Goal: Find contact information: Obtain details needed to contact an individual or organization

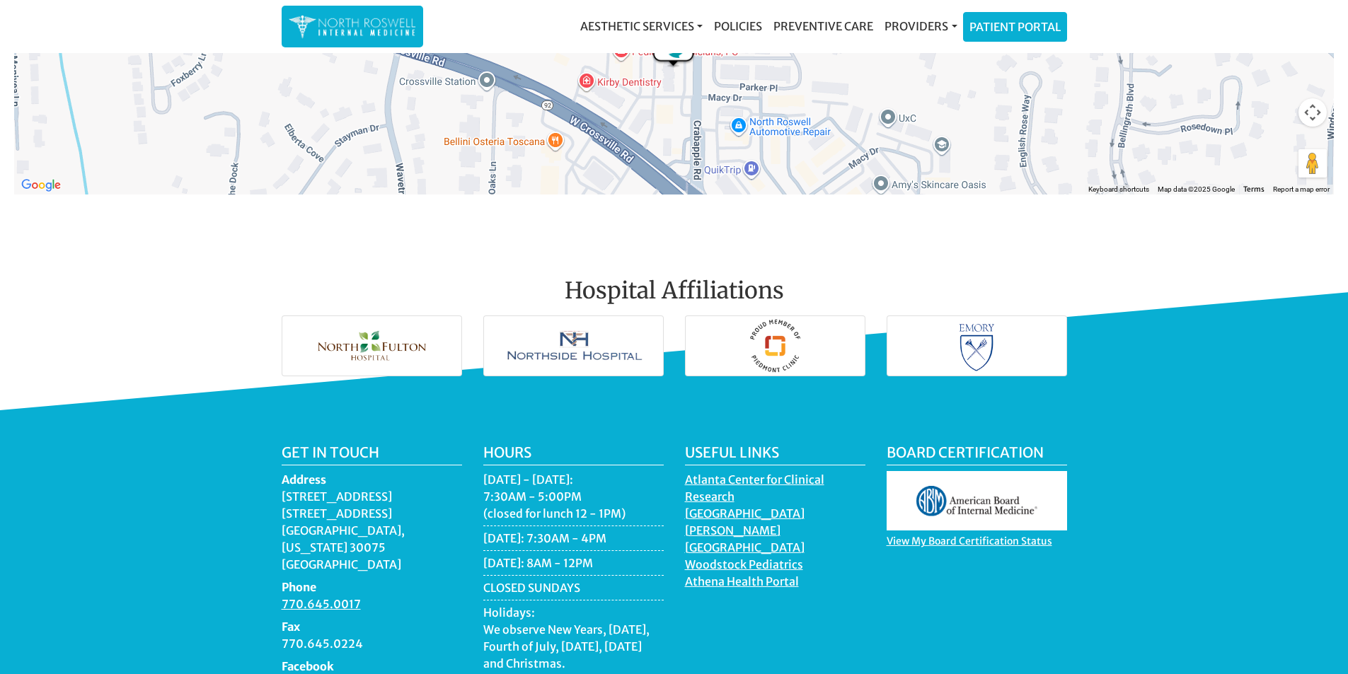
scroll to position [1975, 0]
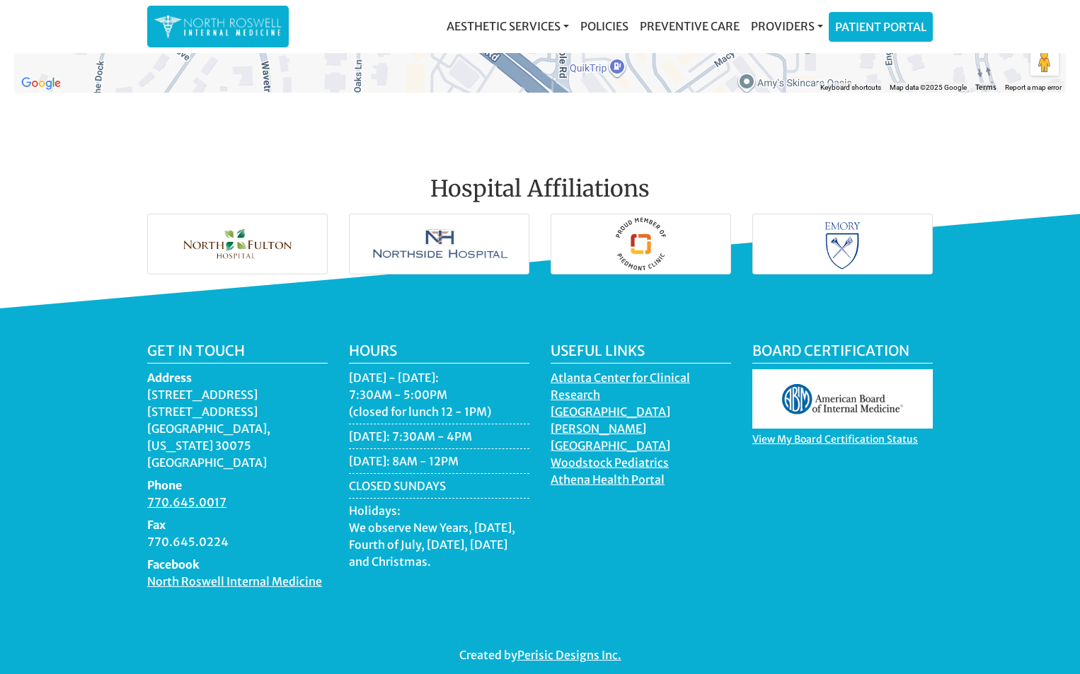
click at [711, 647] on p "Created by Perisic Designs Inc." at bounding box center [539, 655] width 785 height 17
click at [138, 386] on div "Get in touch Address 11050 Crabapple Road Building A, Suite 104B Roswell, Georg…" at bounding box center [238, 471] width 202 height 259
drag, startPoint x: 138, startPoint y: 386, endPoint x: 164, endPoint y: 438, distance: 57.9
click at [164, 438] on div "Get in touch Address 11050 Crabapple Road Building A, Suite 104B Roswell, Georg…" at bounding box center [238, 471] width 202 height 259
copy dd "11050 Crabapple Road Building A, Suite 104B Roswell, Georgia 30075 USA"
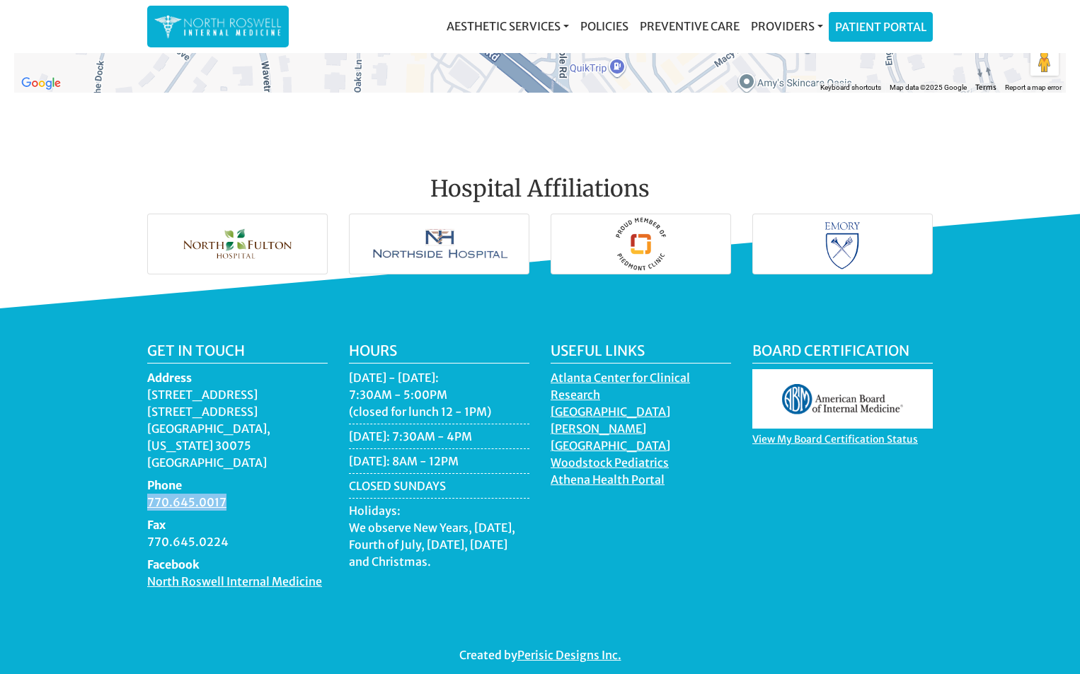
drag, startPoint x: 250, startPoint y: 471, endPoint x: 140, endPoint y: 482, distance: 110.3
click at [140, 482] on div "Get in touch Address 11050 Crabapple Road Building A, Suite 104B Roswell, Georg…" at bounding box center [238, 471] width 202 height 259
copy link "770.645.0017"
click at [292, 647] on div "Created by Perisic Designs Inc." at bounding box center [540, 655] width 807 height 40
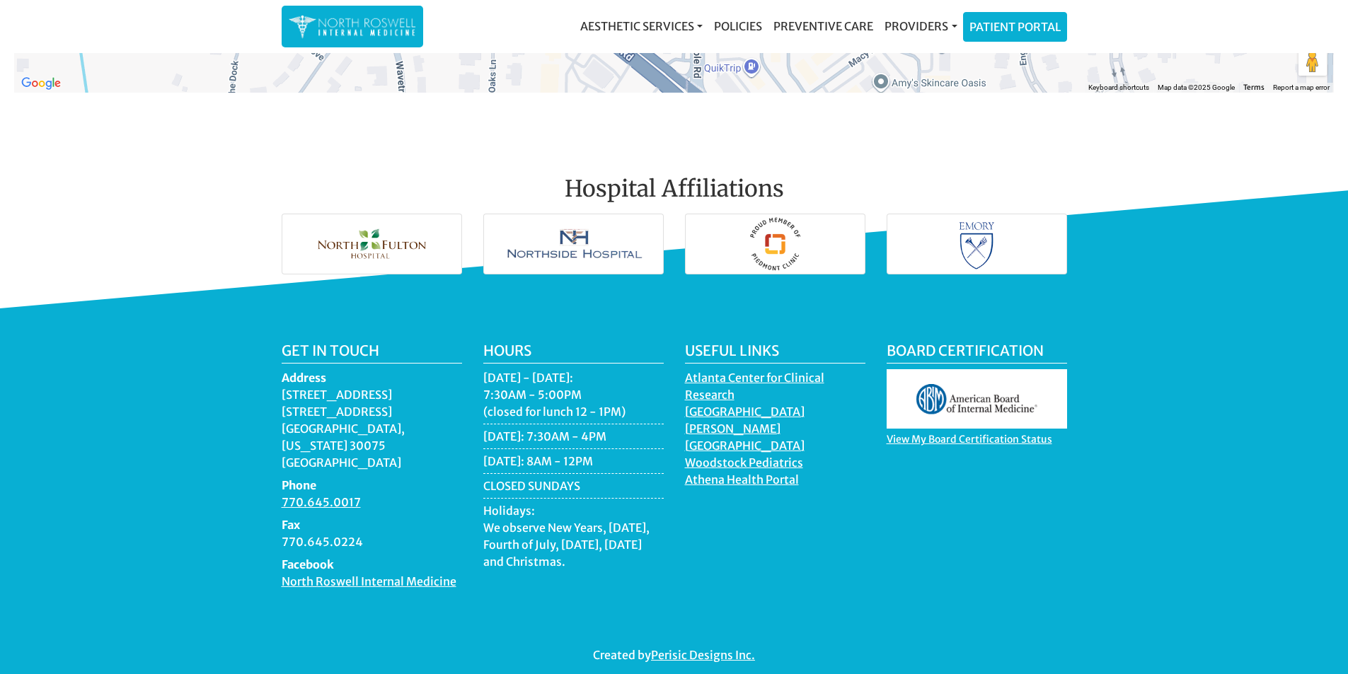
click at [867, 635] on div "Created by Perisic Designs Inc." at bounding box center [674, 655] width 807 height 40
click at [667, 30] on link "Aesthetic Services" at bounding box center [642, 26] width 134 height 28
click at [933, 30] on link "Providers" at bounding box center [920, 26] width 83 height 28
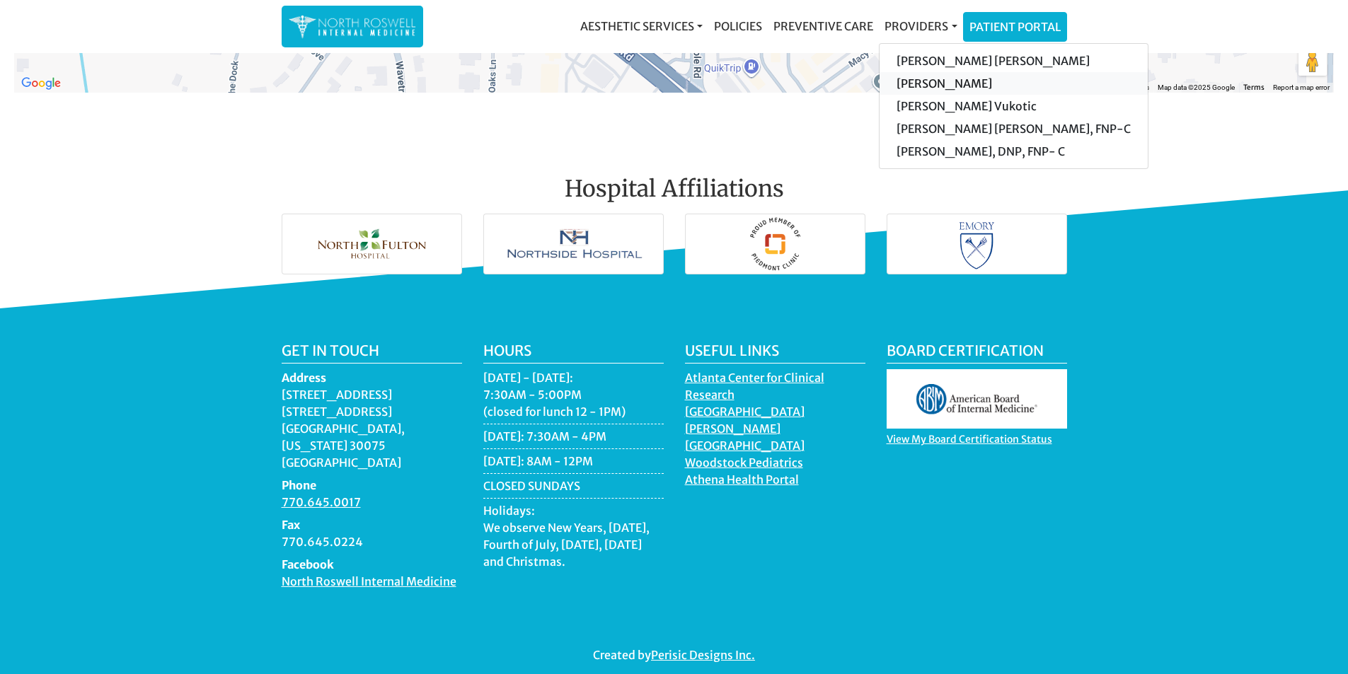
click at [923, 83] on link "[PERSON_NAME]" at bounding box center [1013, 83] width 268 height 23
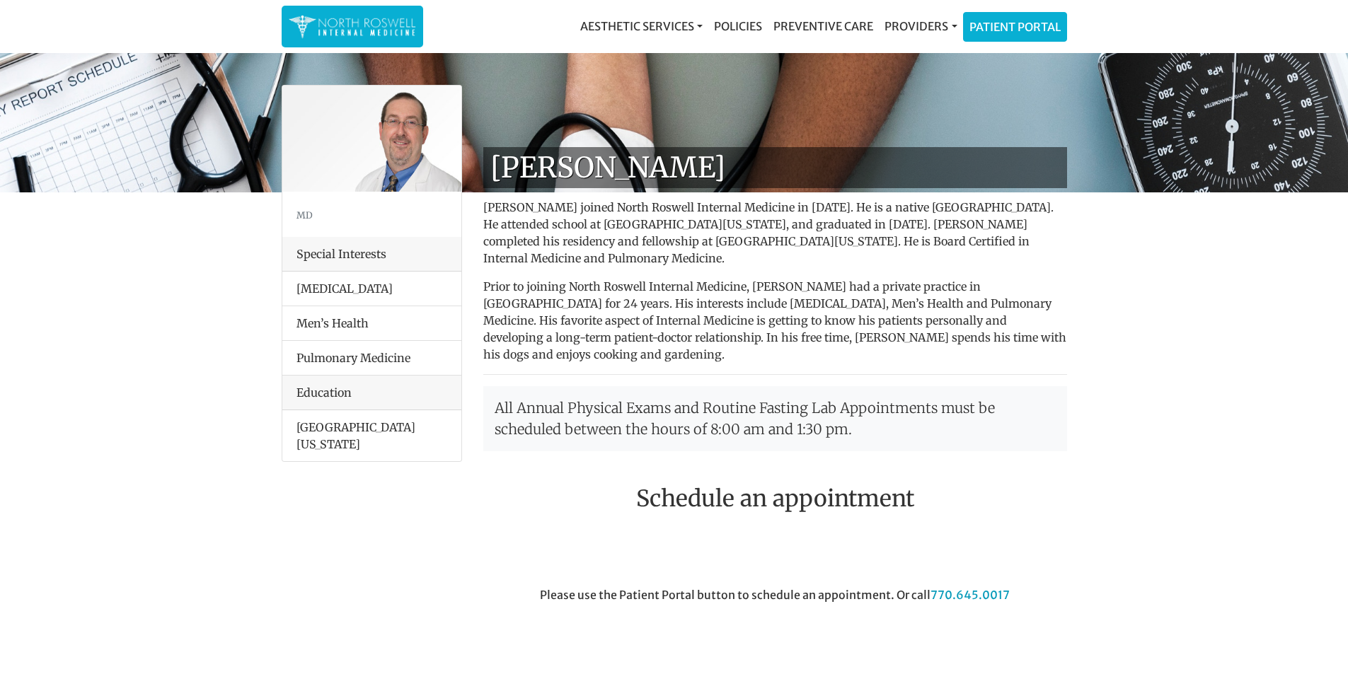
drag, startPoint x: 749, startPoint y: 159, endPoint x: 536, endPoint y: 180, distance: 214.7
click at [536, 180] on h1 "[PERSON_NAME]" at bounding box center [775, 167] width 584 height 41
copy h1 "[PERSON_NAME]"
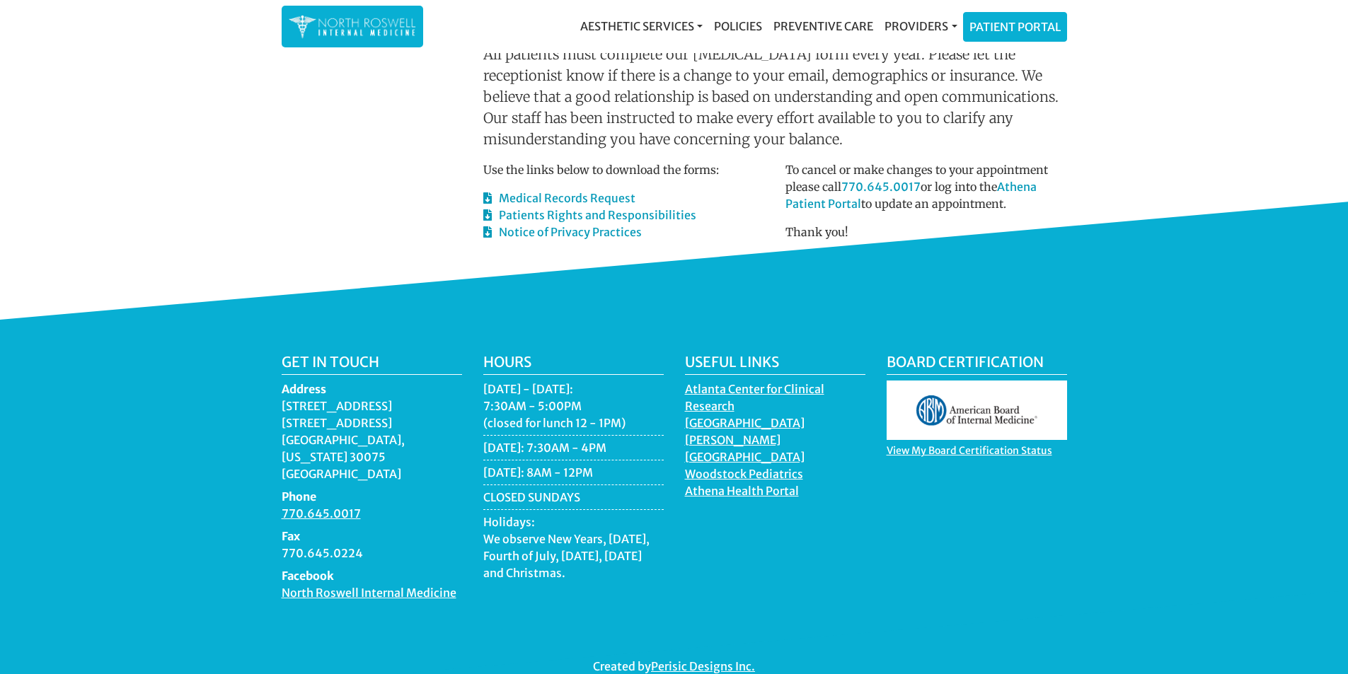
scroll to position [785, 0]
